Goal: Navigation & Orientation: Find specific page/section

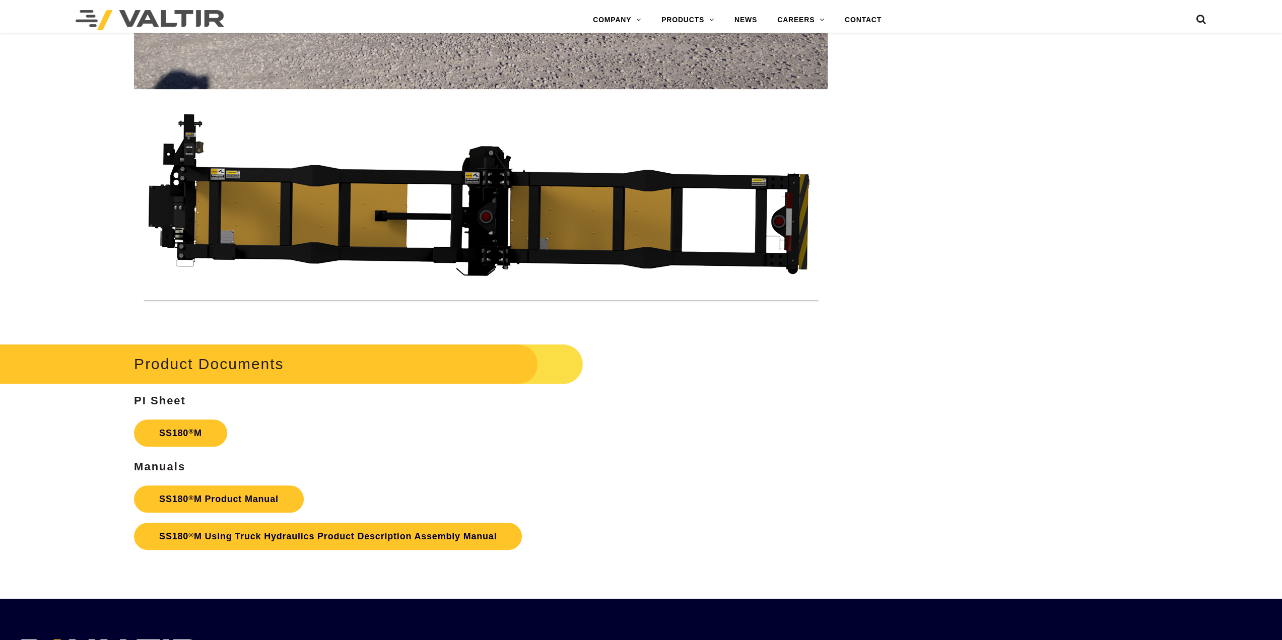
scroll to position [4332, 0]
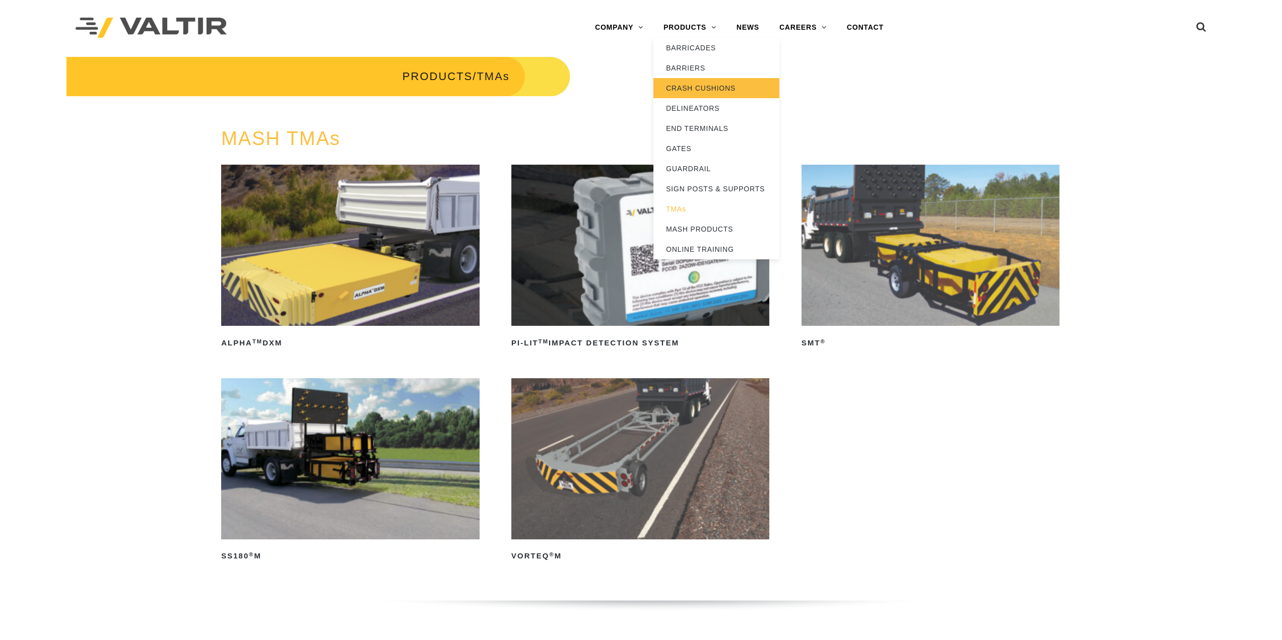
click at [705, 85] on link "CRASH CUSHIONS" at bounding box center [716, 88] width 126 height 20
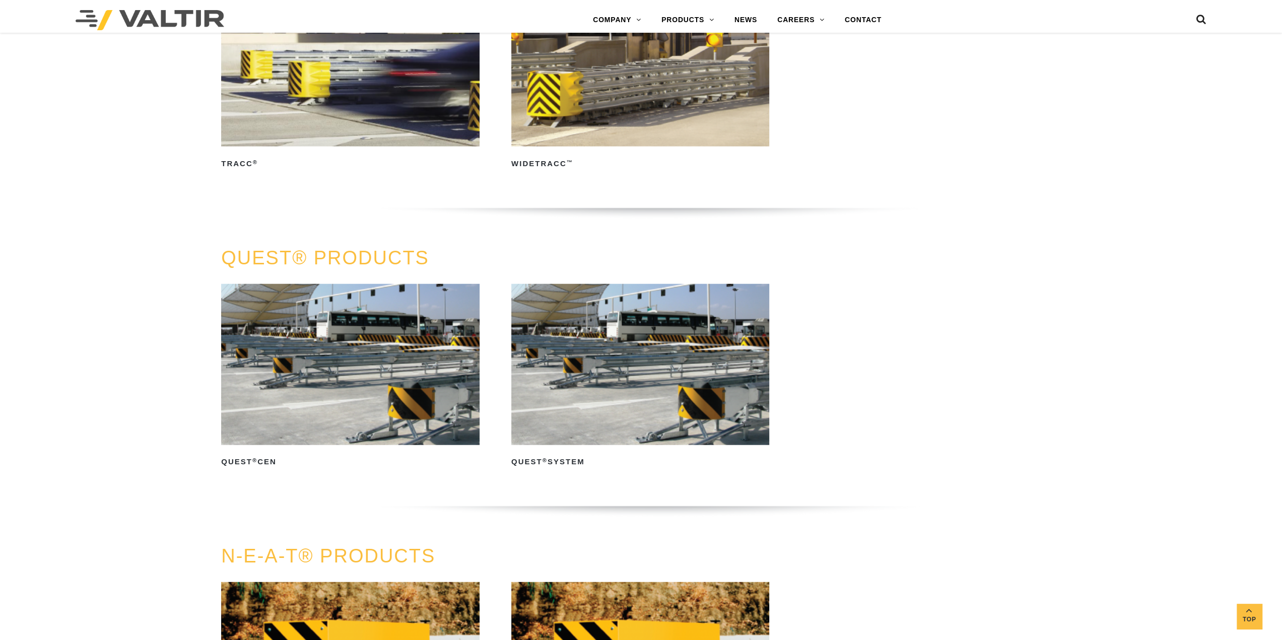
scroll to position [2217, 0]
